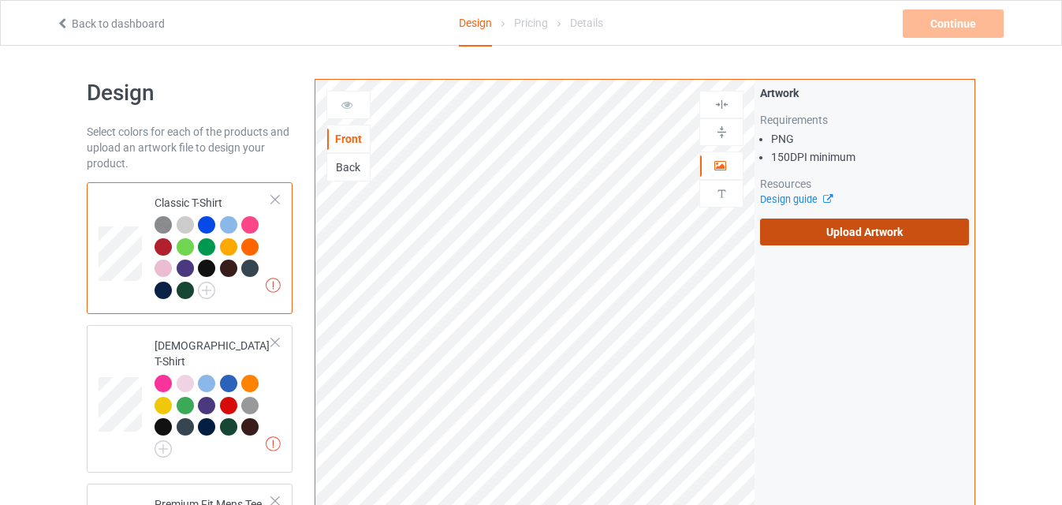
click at [844, 234] on label "Upload Artwork" at bounding box center [864, 231] width 209 height 27
click at [0, 0] on input "Upload Artwork" at bounding box center [0, 0] width 0 height 0
click at [850, 239] on label "Upload Artwork" at bounding box center [864, 231] width 209 height 27
click at [0, 0] on input "Upload Artwork" at bounding box center [0, 0] width 0 height 0
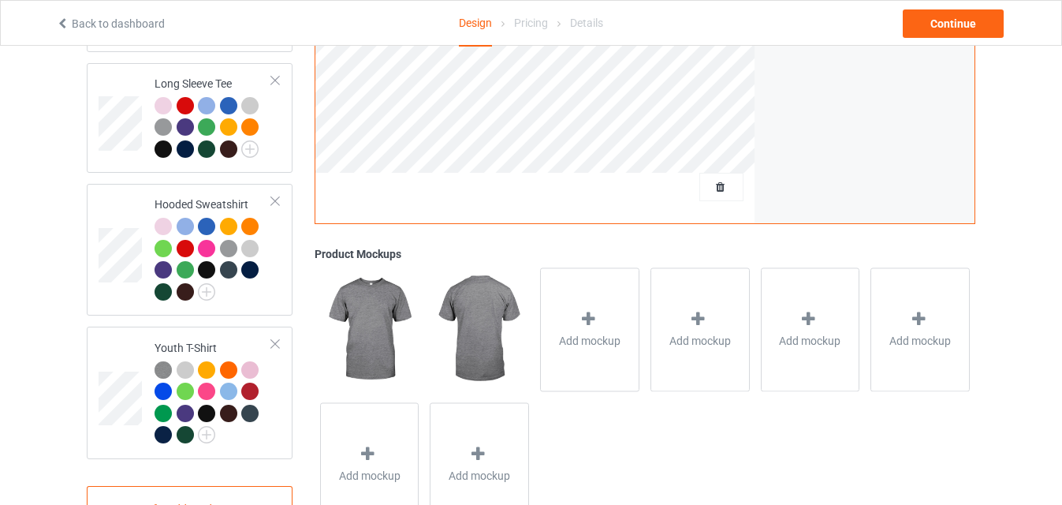
scroll to position [978, 0]
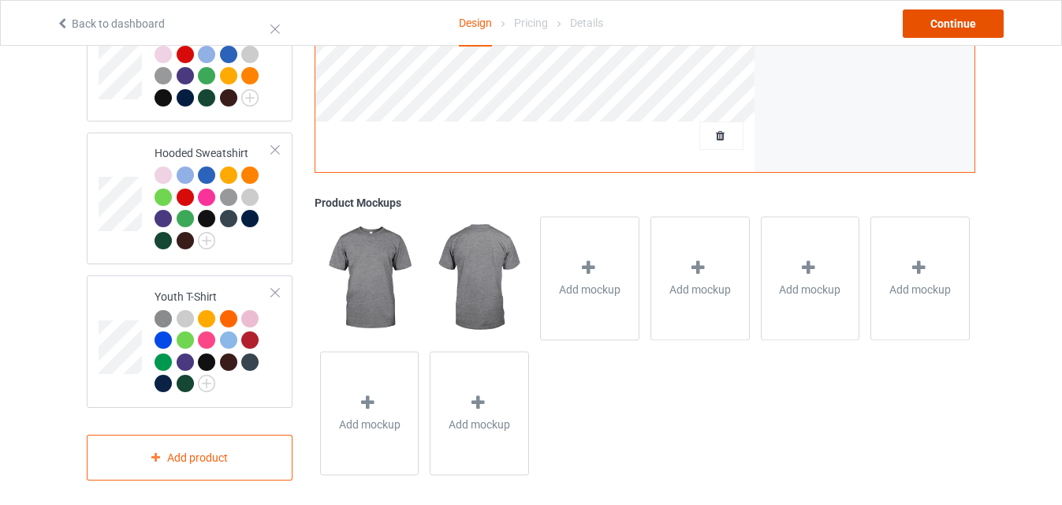
click at [964, 28] on div "Continue" at bounding box center [953, 23] width 101 height 28
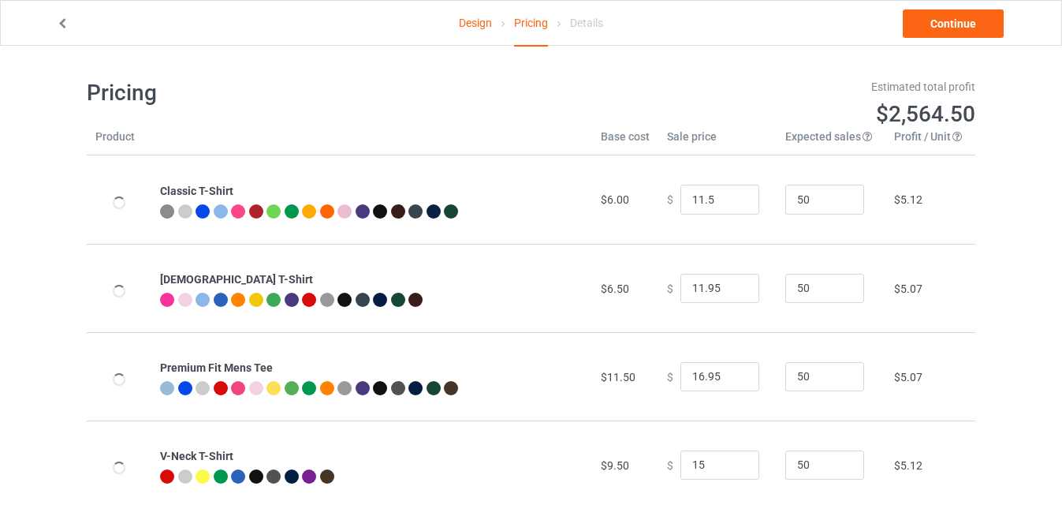
type input "11.50"
type input "15.00"
click at [732, 199] on input "12.5" at bounding box center [720, 200] width 79 height 30
click at [732, 199] on input "13.5" at bounding box center [720, 200] width 79 height 30
click at [732, 198] on input "14.5" at bounding box center [720, 200] width 79 height 30
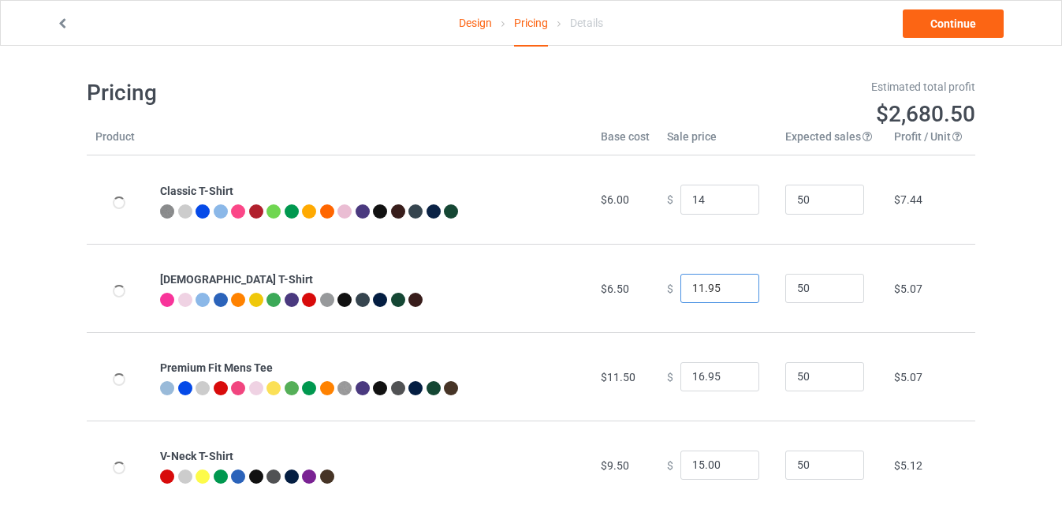
type input "14.00"
click at [731, 286] on input "12.95" at bounding box center [720, 289] width 79 height 30
click at [731, 286] on input "13.95" at bounding box center [720, 289] width 79 height 30
type input "14.95"
click at [731, 286] on input "14.95" at bounding box center [720, 289] width 79 height 30
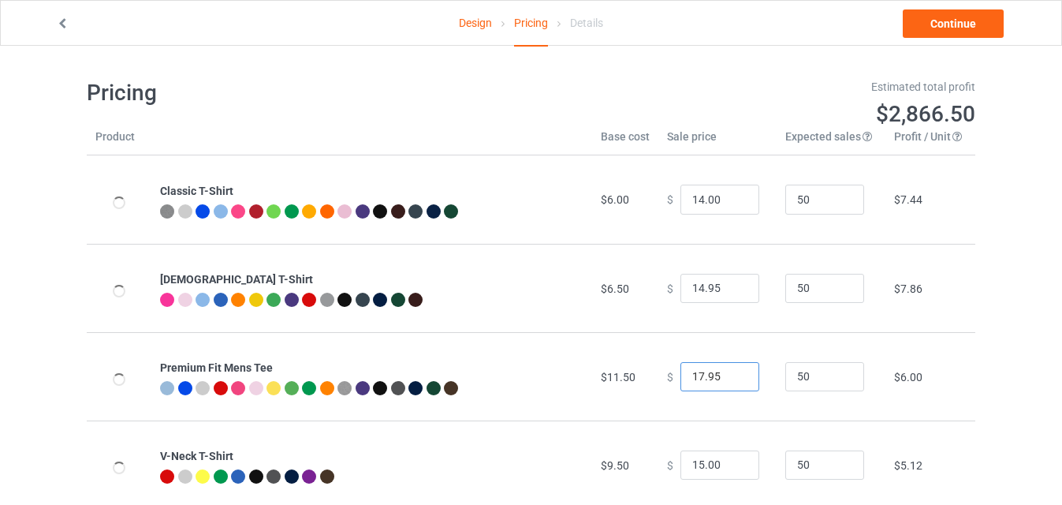
click at [734, 373] on input "17.95" at bounding box center [720, 377] width 79 height 30
type input "18.95"
click at [734, 373] on input "18.95" at bounding box center [720, 377] width 79 height 30
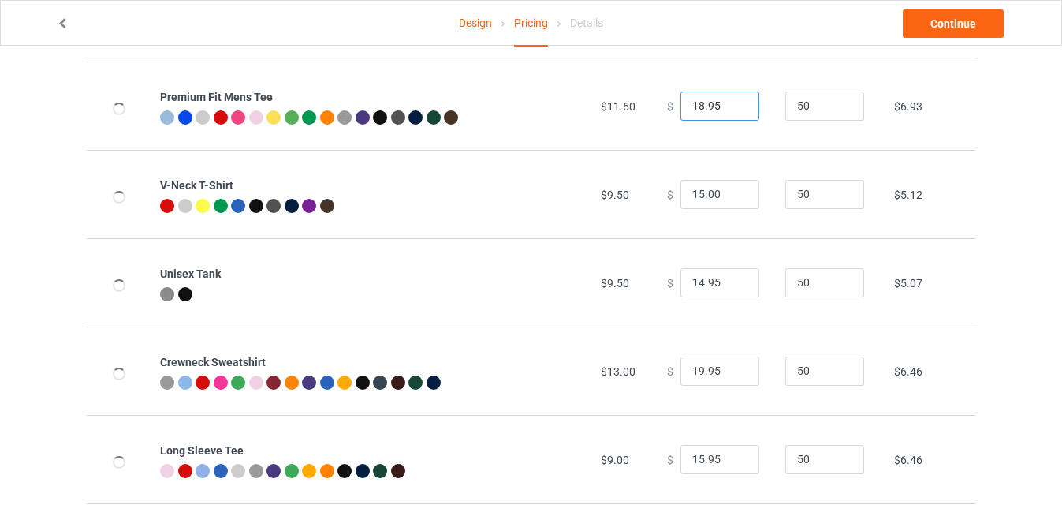
scroll to position [274, 0]
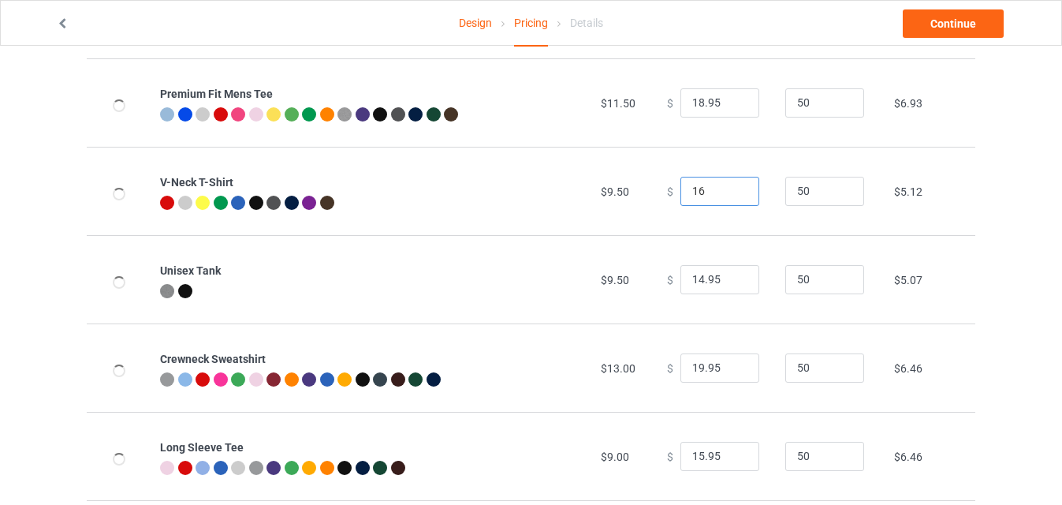
click at [733, 189] on input "16" at bounding box center [720, 192] width 79 height 30
click at [733, 189] on input "17" at bounding box center [720, 192] width 79 height 30
type input "17.00"
click at [737, 276] on input "15.95" at bounding box center [720, 280] width 79 height 30
click at [737, 276] on input "16.95" at bounding box center [720, 280] width 79 height 30
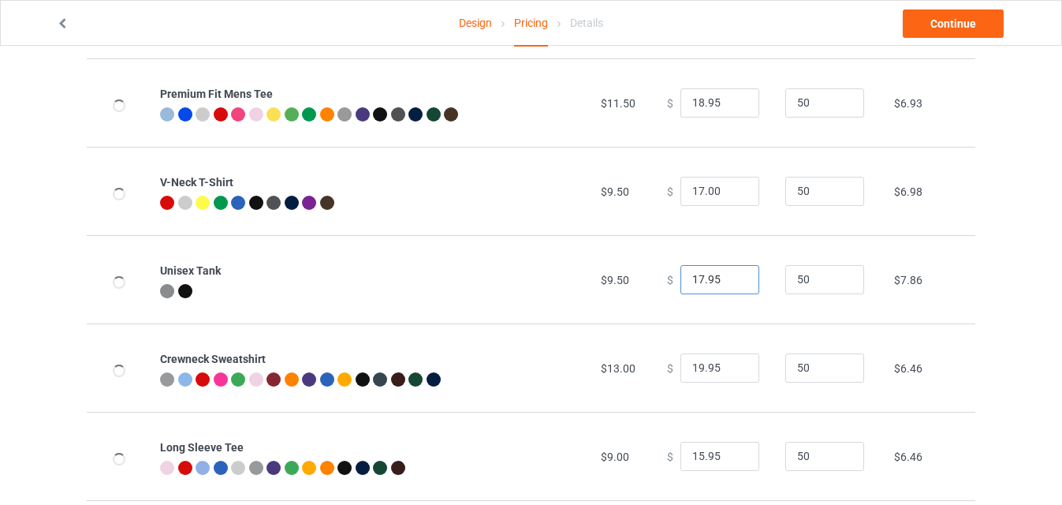
type input "17.95"
click at [737, 276] on input "17.95" at bounding box center [720, 280] width 79 height 30
click at [736, 188] on input "18" at bounding box center [720, 192] width 79 height 30
type input "18.00"
click at [733, 364] on input "19.95" at bounding box center [720, 368] width 79 height 30
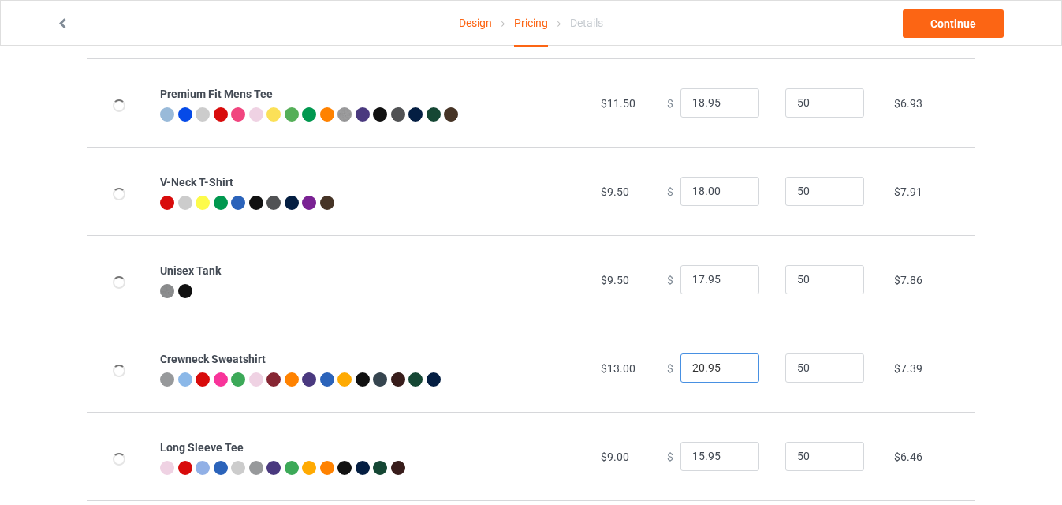
type input "20.95"
click at [733, 364] on input "20.95" at bounding box center [720, 368] width 79 height 30
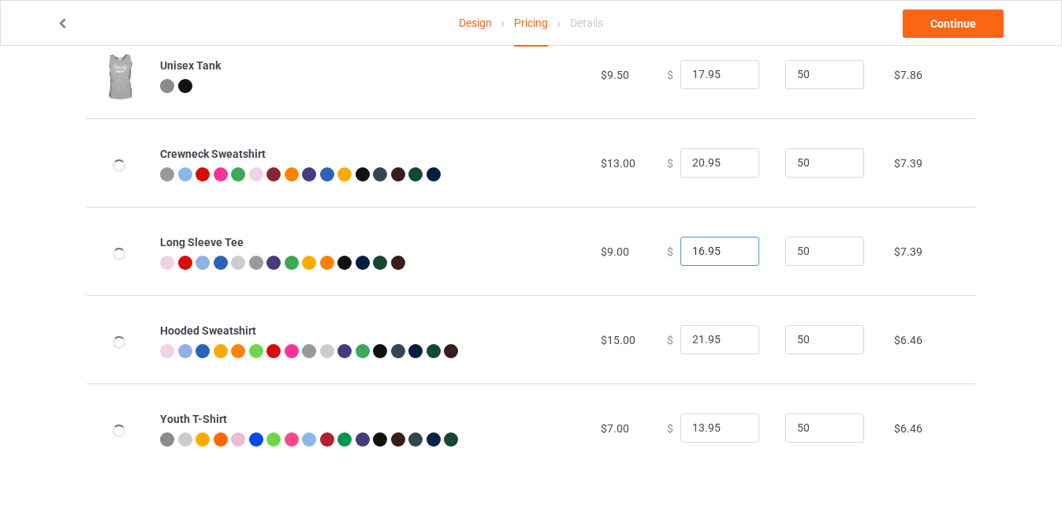
click at [731, 248] on input "16.95" at bounding box center [720, 252] width 79 height 30
type input "17.95"
click at [731, 248] on input "17.95" at bounding box center [720, 252] width 79 height 30
click at [737, 335] on input "22.95" at bounding box center [720, 340] width 79 height 30
type input "23.95"
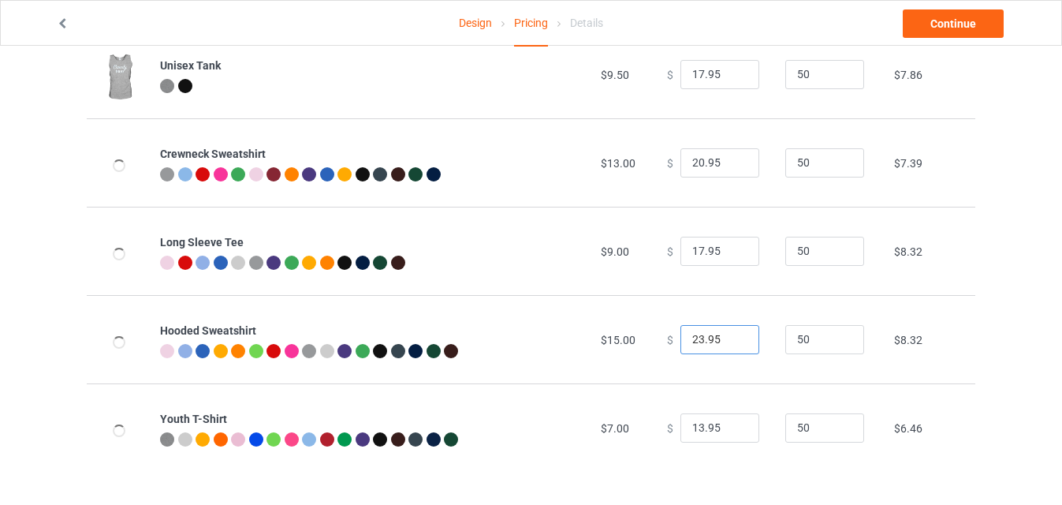
click at [737, 335] on input "23.95" at bounding box center [720, 340] width 79 height 30
click at [733, 421] on input "14.95" at bounding box center [720, 428] width 79 height 30
type input "15.95"
click at [733, 421] on input "15.95" at bounding box center [720, 428] width 79 height 30
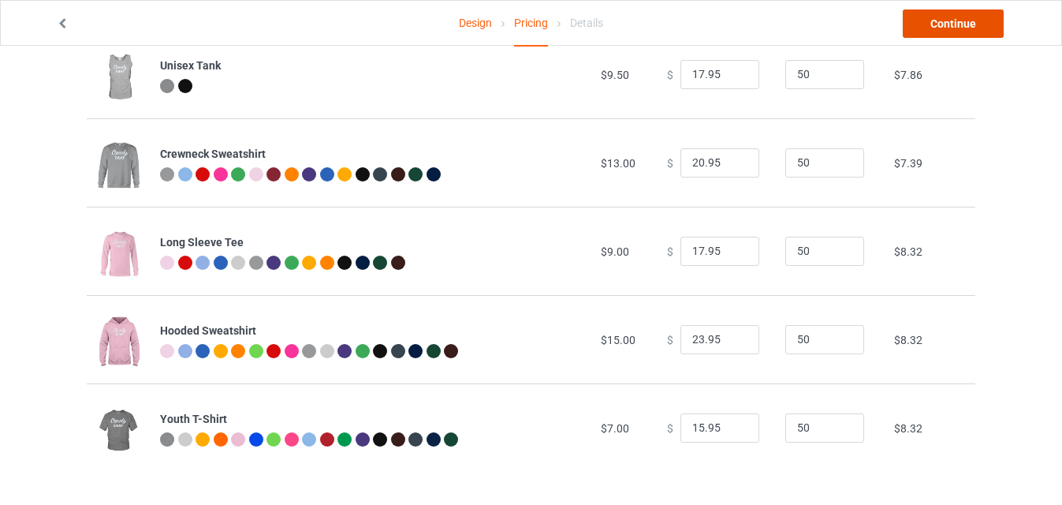
click at [973, 35] on link "Continue" at bounding box center [953, 23] width 101 height 28
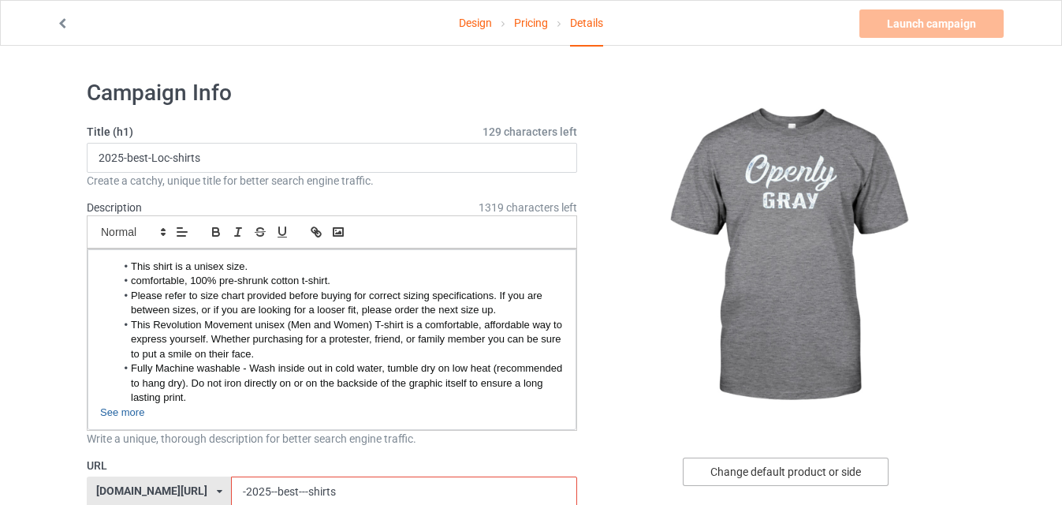
click at [794, 465] on div "Change default product or side" at bounding box center [786, 471] width 206 height 28
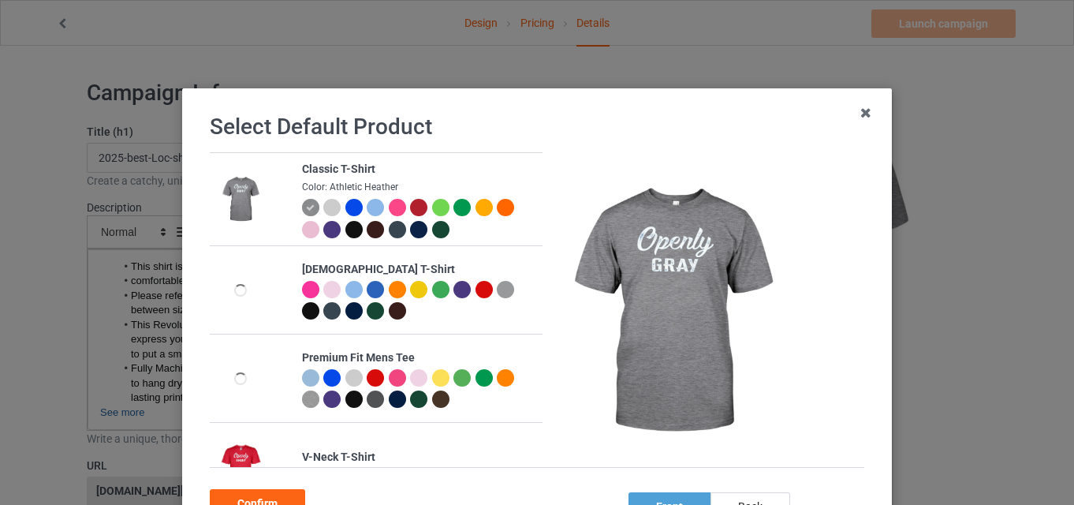
click at [345, 232] on div at bounding box center [353, 229] width 17 height 17
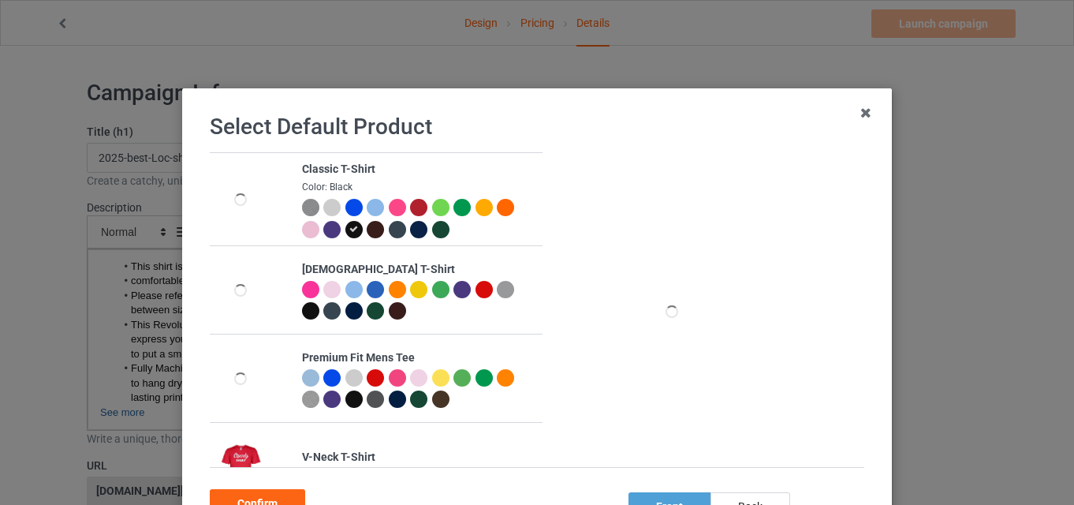
click at [389, 201] on div at bounding box center [397, 207] width 17 height 17
click at [264, 494] on div "Confirm" at bounding box center [257, 503] width 95 height 28
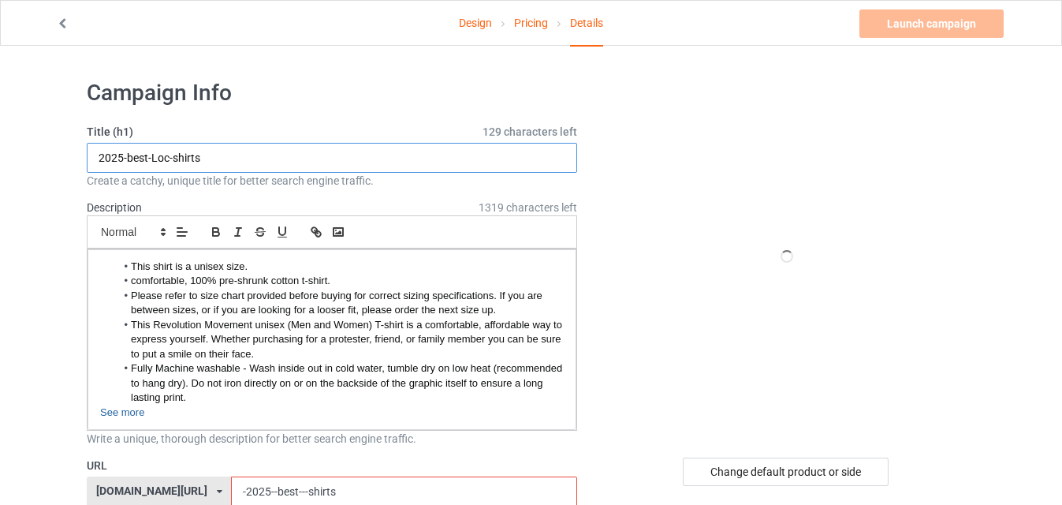
click at [172, 157] on input "2025-best-Loc-shirts" at bounding box center [332, 158] width 491 height 30
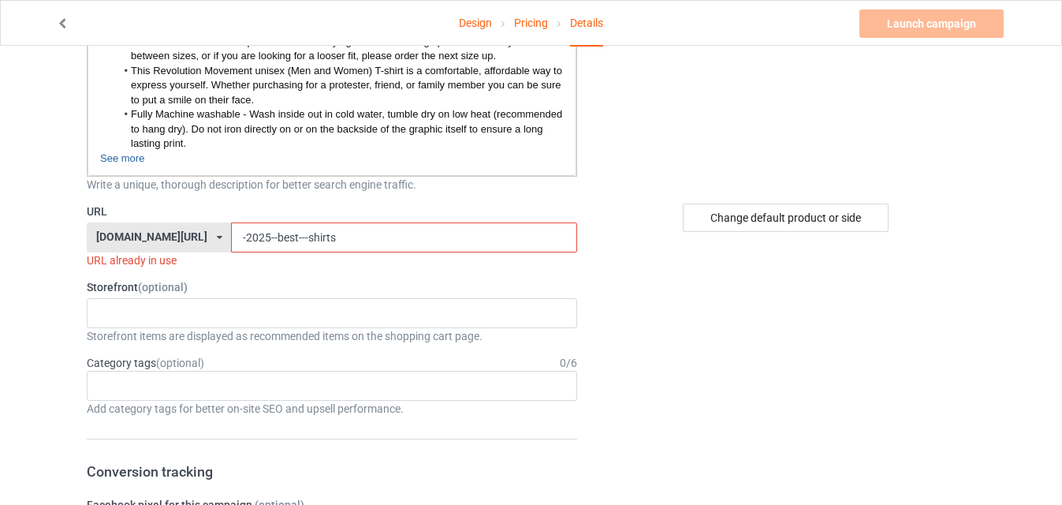
scroll to position [303, 0]
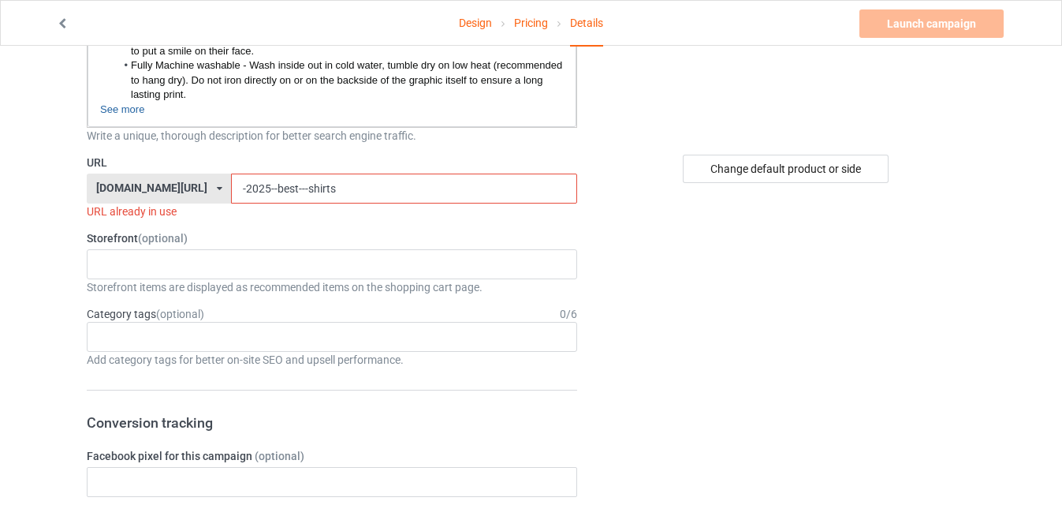
type input "2025-best--shirts"
click at [315, 186] on input "-2025--best---shirts" at bounding box center [403, 189] width 345 height 30
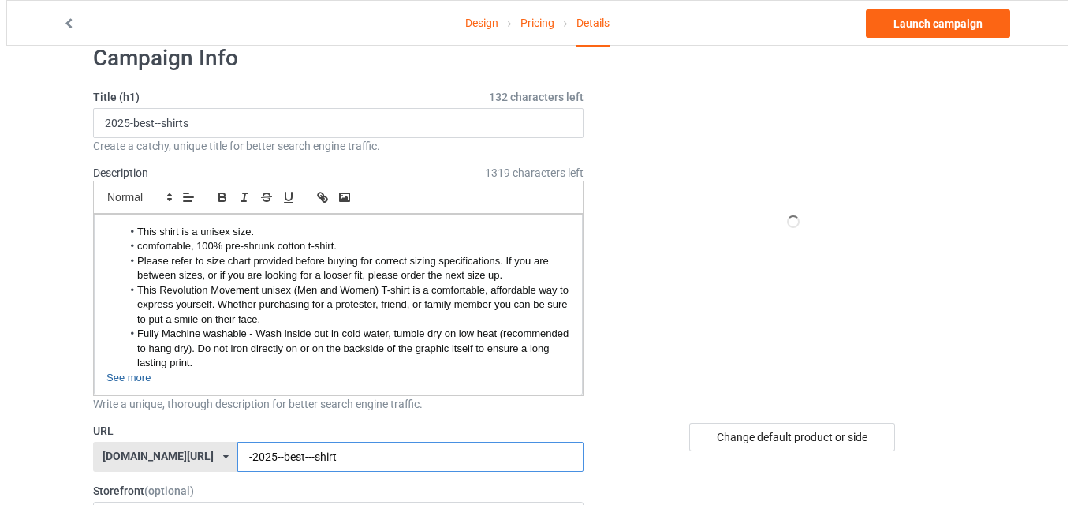
scroll to position [0, 0]
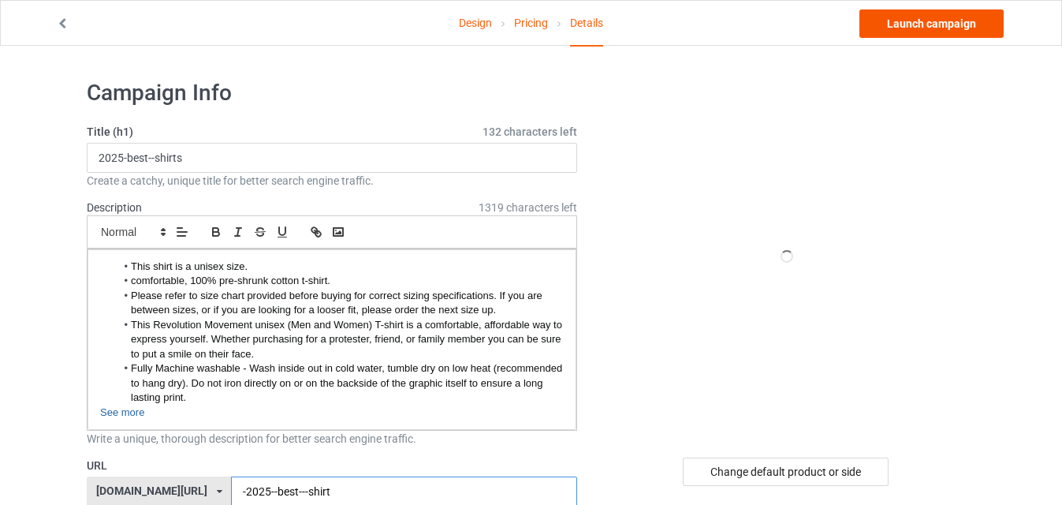
type input "-2025--best---shirt"
click at [915, 28] on link "Launch campaign" at bounding box center [932, 23] width 144 height 28
